Goal: Task Accomplishment & Management: Manage account settings

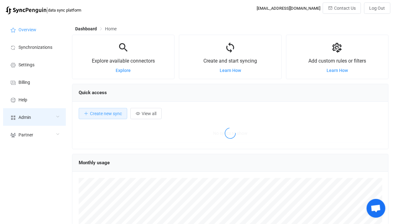
scroll to position [121, 316]
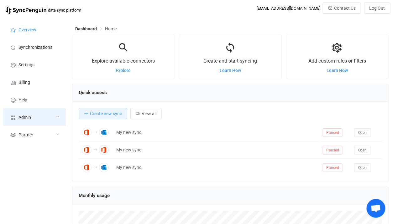
click at [40, 109] on div "Admin" at bounding box center [34, 117] width 63 height 18
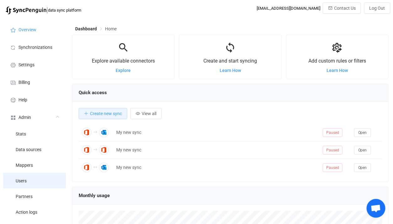
click at [27, 181] on li "Users" at bounding box center [34, 181] width 63 height 16
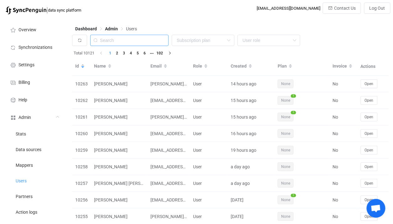
click at [137, 41] on input "text" at bounding box center [129, 40] width 78 height 11
paste input "[PERSON_NAME][EMAIL_ADDRESS][PERSON_NAME][DOMAIN_NAME]"
type input "[DOMAIN_NAME]"
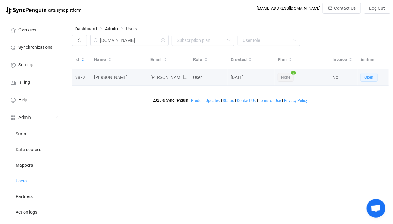
click at [371, 79] on span "Open" at bounding box center [369, 77] width 9 height 4
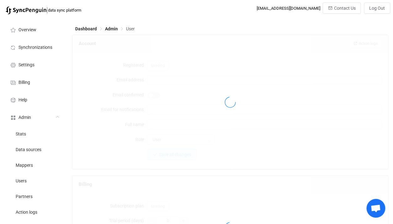
type input "[PERSON_NAME][EMAIL_ADDRESS][PERSON_NAME][DOMAIN_NAME]"
type input "[PERSON_NAME]"
type input "43"
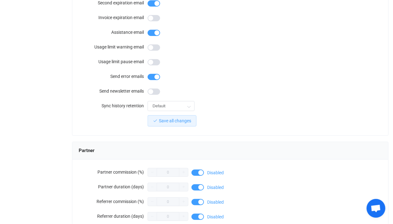
scroll to position [568, 0]
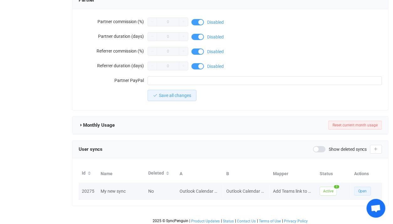
click at [356, 188] on button "Open" at bounding box center [362, 191] width 17 height 9
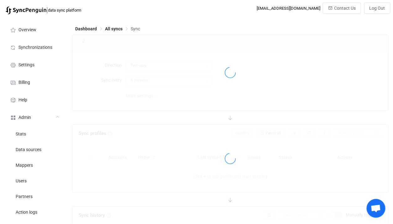
type input "10 minutes"
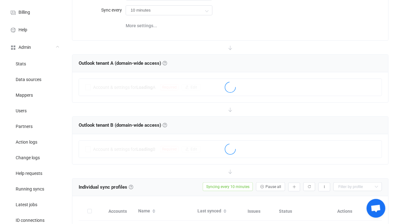
scroll to position [14, 0]
